Goal: Complete application form

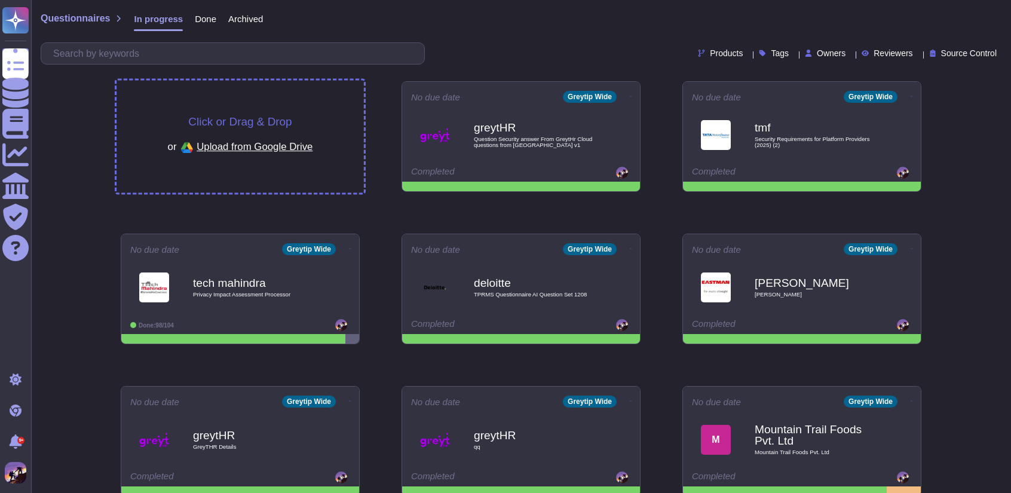
click at [301, 114] on div "Click or Drag & Drop or Upload from Google Drive" at bounding box center [240, 137] width 247 height 112
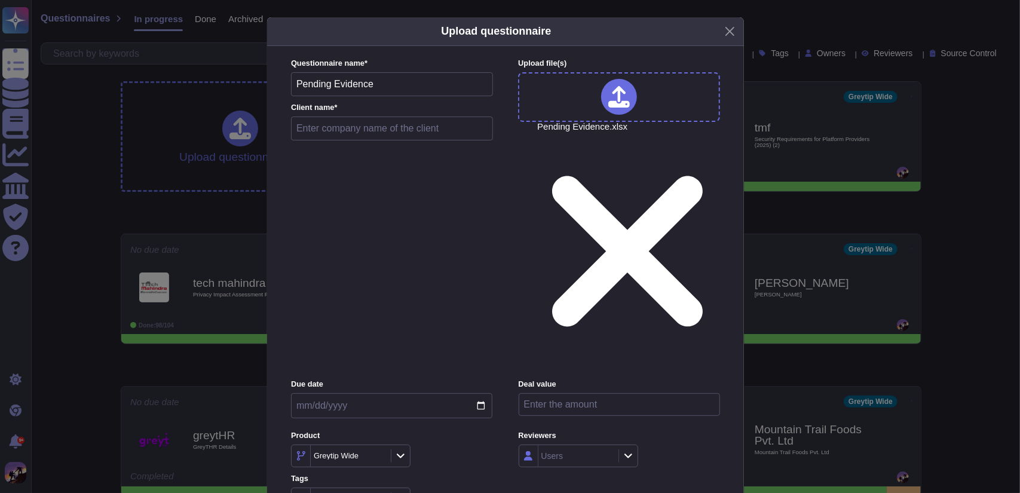
click at [353, 140] on input "text" at bounding box center [392, 129] width 202 height 24
type input "mojca"
click at [480, 393] on input "date" at bounding box center [391, 405] width 201 height 25
click at [669, 379] on div "Due date Deal value Product Greytip Wide Reviewers Users Tags Tags" at bounding box center [505, 444] width 429 height 131
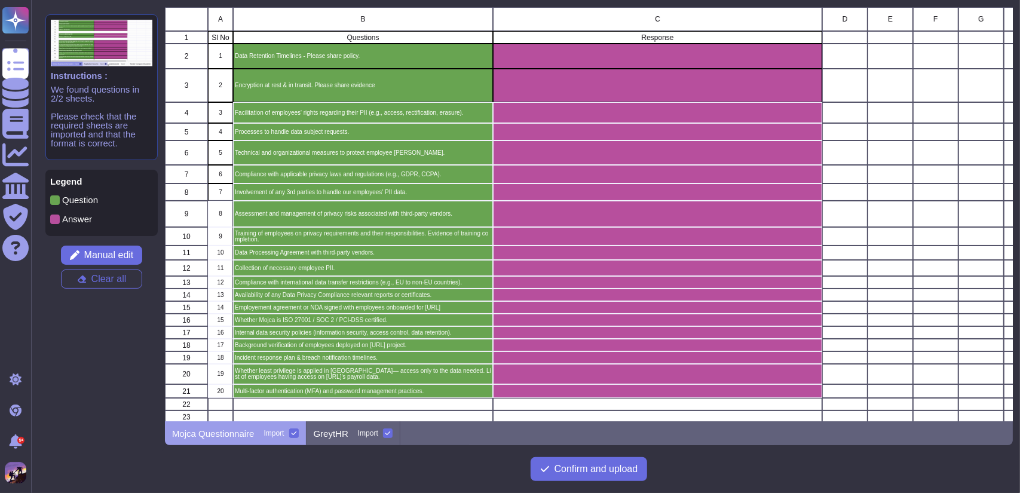
scroll to position [124, 0]
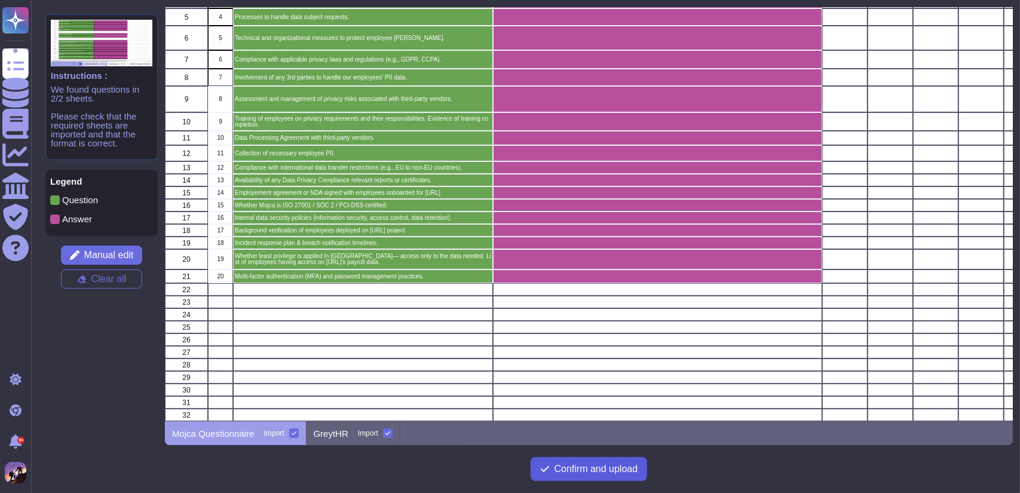
click at [573, 473] on span "Confirm and upload" at bounding box center [597, 469] width 84 height 10
